Goal: Task Accomplishment & Management: Manage account settings

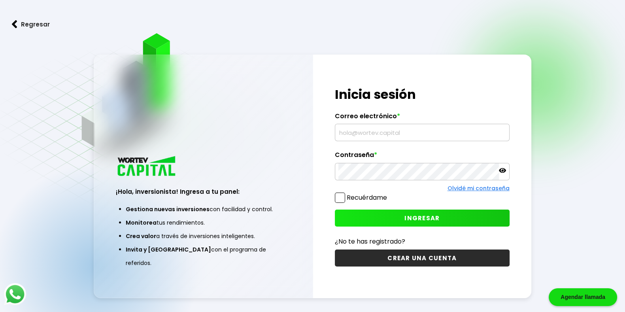
click at [364, 133] on input "text" at bounding box center [423, 132] width 168 height 17
type input "s"
type input "[EMAIL_ADDRESS][DOMAIN_NAME]"
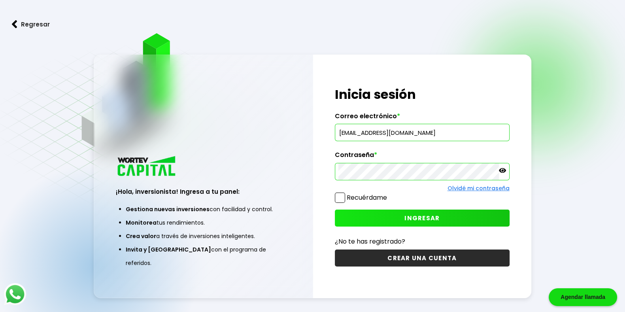
click at [503, 171] on icon at bounding box center [502, 170] width 7 height 5
click at [503, 171] on icon at bounding box center [502, 171] width 7 height 6
click at [400, 213] on button "INGRESAR" at bounding box center [422, 218] width 175 height 17
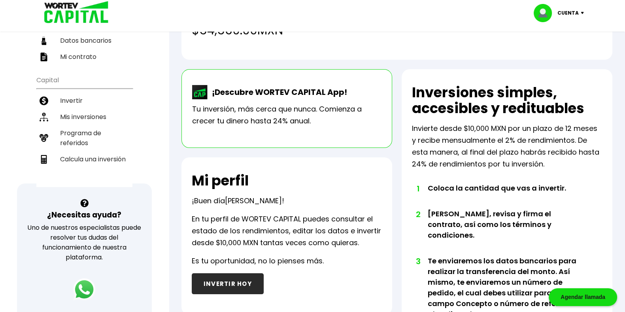
scroll to position [121, 0]
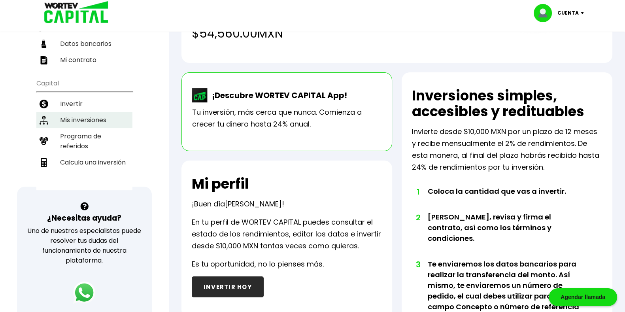
click at [82, 112] on li "Mis inversiones" at bounding box center [84, 120] width 96 height 16
